Goal: Find specific page/section: Find specific page/section

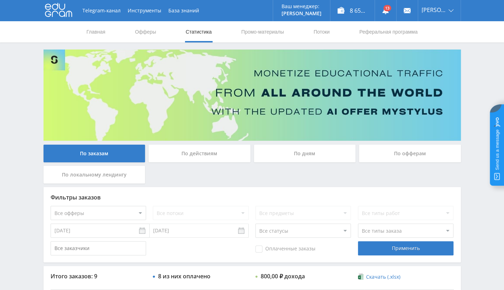
click at [30, 168] on div "Telegram-канал Инструменты База знаний Ваш менеджер: [PERSON_NAME] Online @edug…" at bounding box center [252, 278] width 504 height 557
click at [392, 7] on link at bounding box center [385, 10] width 21 height 21
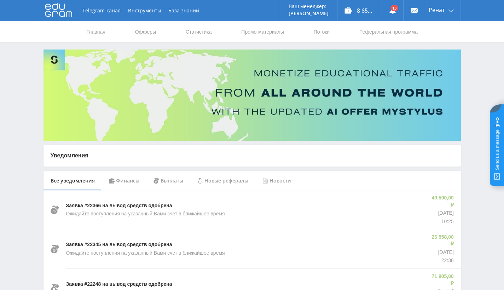
click at [126, 179] on div "Финансы" at bounding box center [124, 181] width 45 height 20
